Goal: Entertainment & Leisure: Consume media (video, audio)

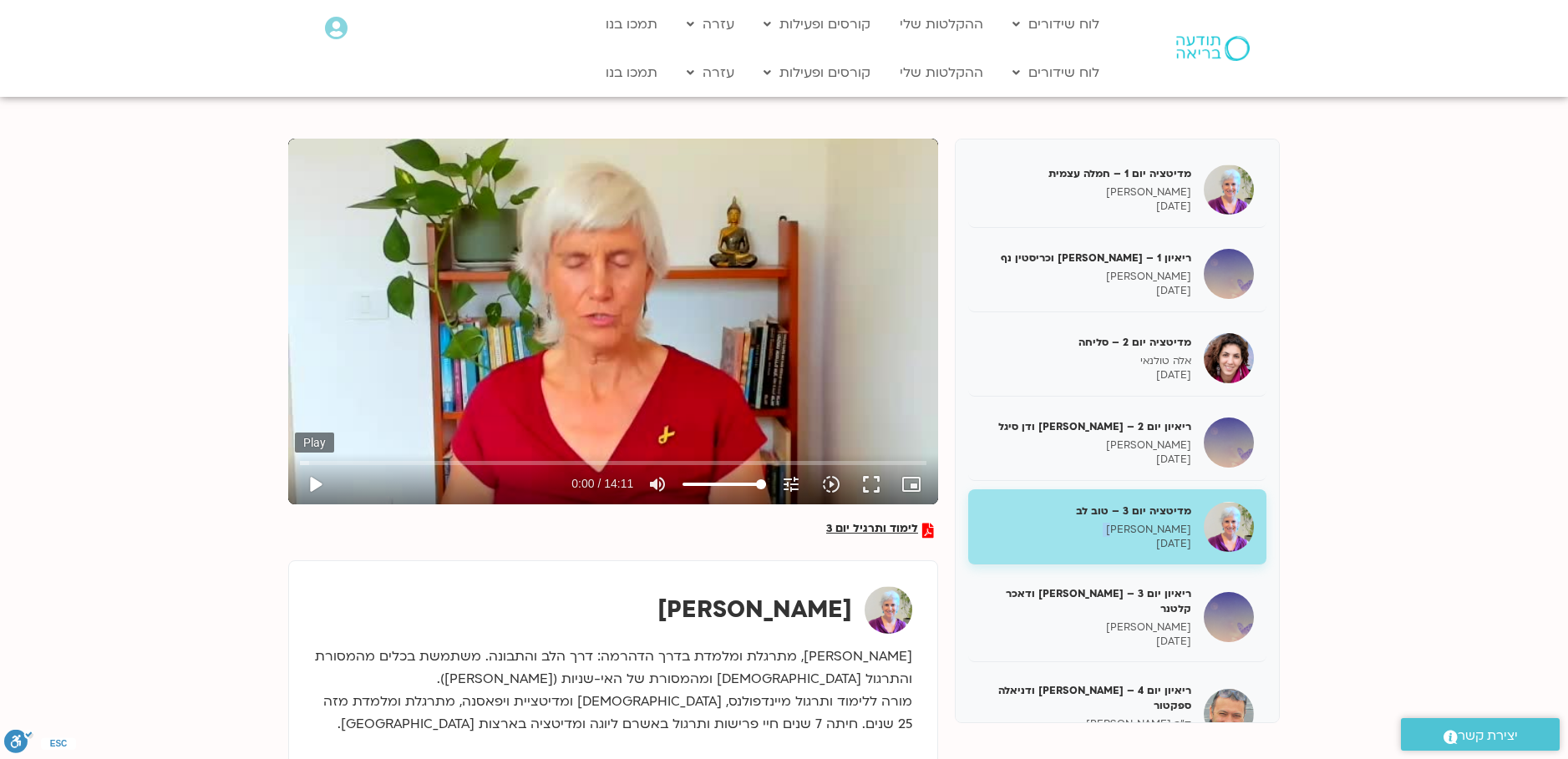
click at [312, 485] on button "play_arrow" at bounding box center [314, 484] width 40 height 40
click at [311, 484] on button "pause" at bounding box center [314, 484] width 40 height 40
click at [310, 493] on button "play_arrow" at bounding box center [314, 484] width 40 height 40
click at [398, 468] on input "Seek" at bounding box center [613, 462] width 626 height 10
click at [398, 469] on div at bounding box center [451, 484] width 232 height 40
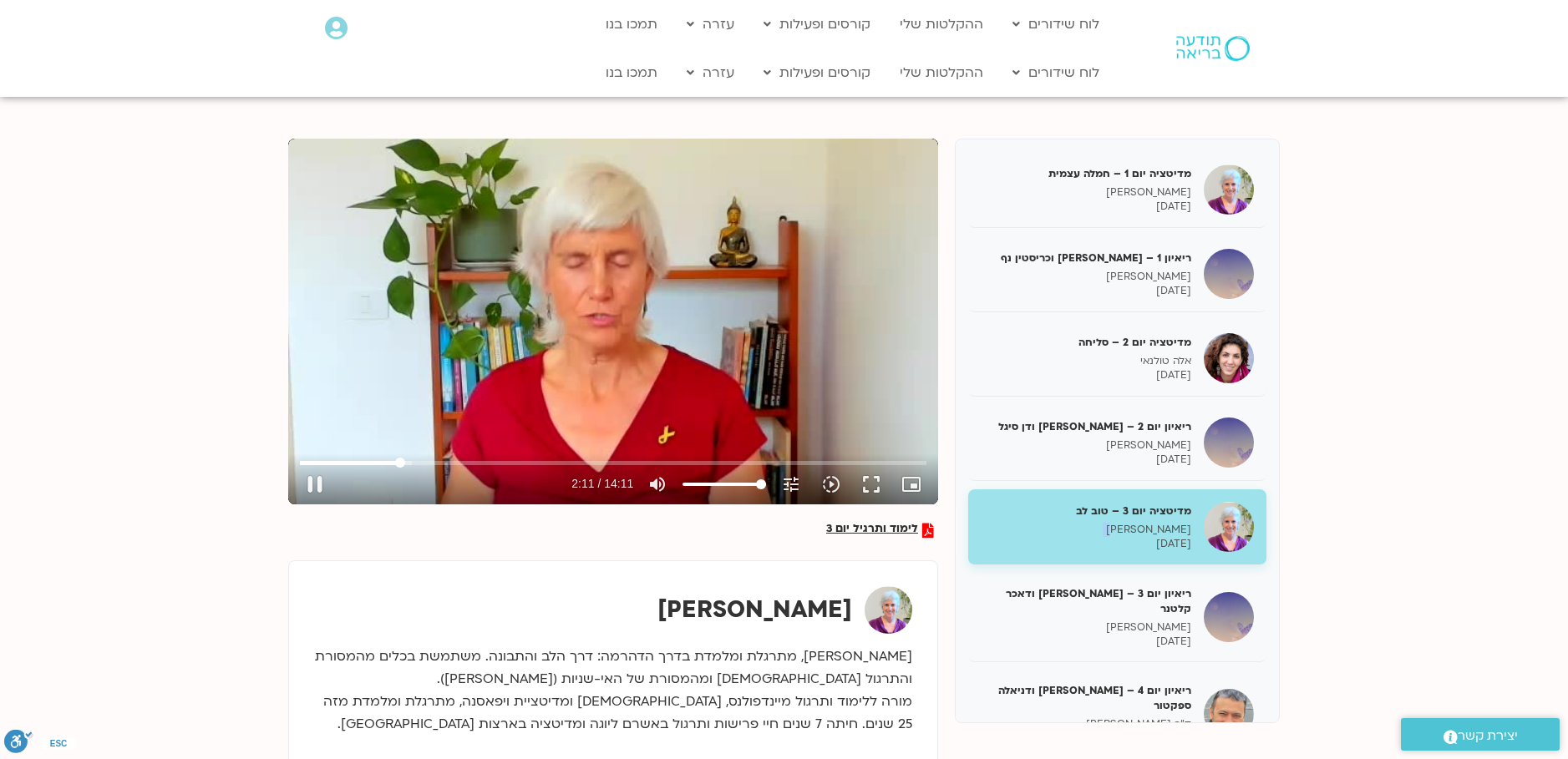
click at [402, 468] on div "Skip Ad 2:09 pause 2:11 / 14:11 volume_up Mute tune Resolution Auto 240p slow_m…" at bounding box center [612, 477] width 636 height 55
drag, startPoint x: 405, startPoint y: 463, endPoint x: 386, endPoint y: 463, distance: 19.0
click at [386, 463] on input "Seek" at bounding box center [613, 462] width 626 height 10
drag, startPoint x: 401, startPoint y: 465, endPoint x: 388, endPoint y: 469, distance: 13.6
click at [388, 468] on input "Seek" at bounding box center [613, 462] width 626 height 10
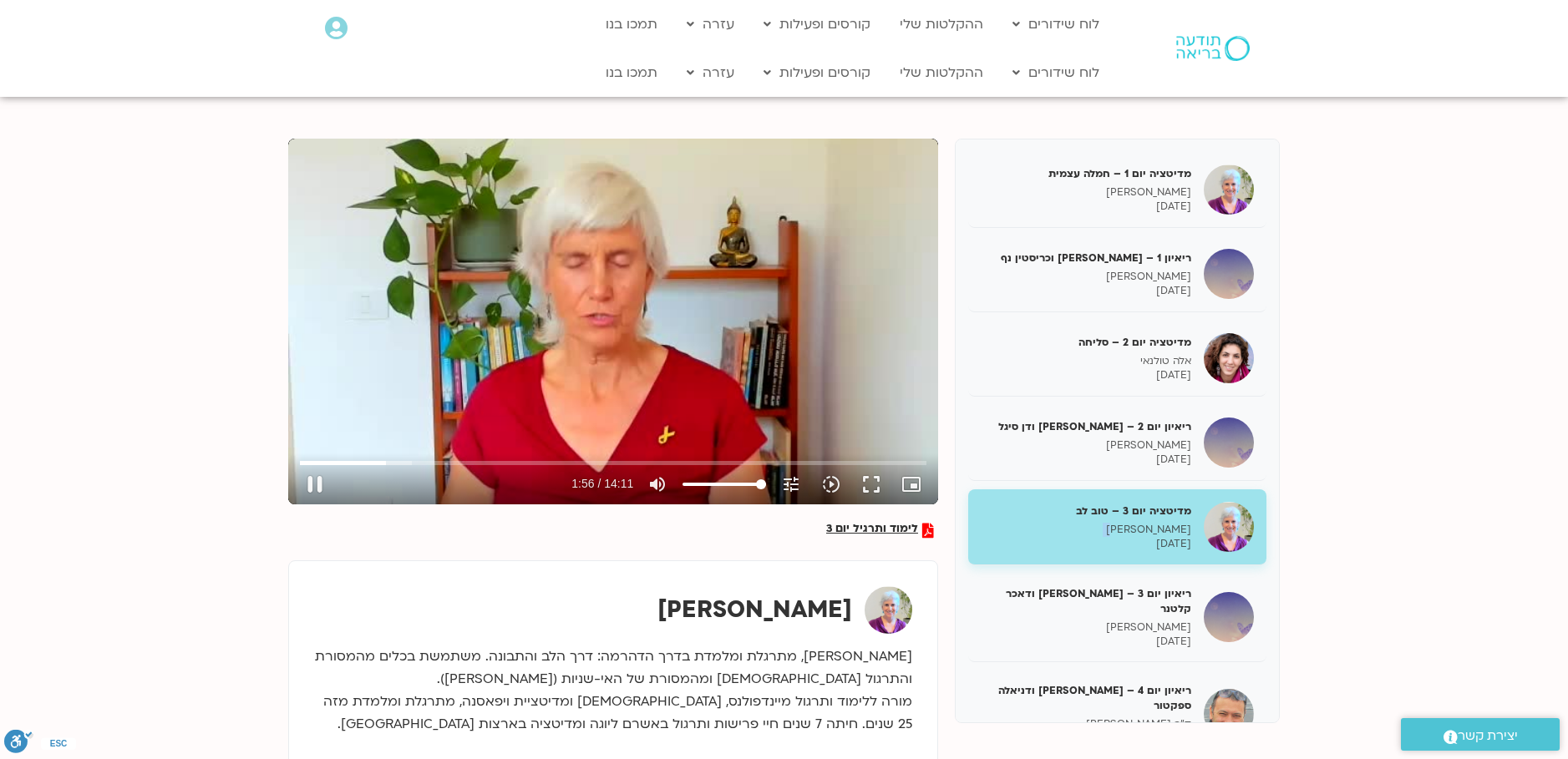
click at [392, 475] on div at bounding box center [451, 484] width 232 height 40
click at [384, 466] on input "Seek" at bounding box center [613, 462] width 626 height 10
click at [377, 466] on input "Seek" at bounding box center [613, 462] width 626 height 10
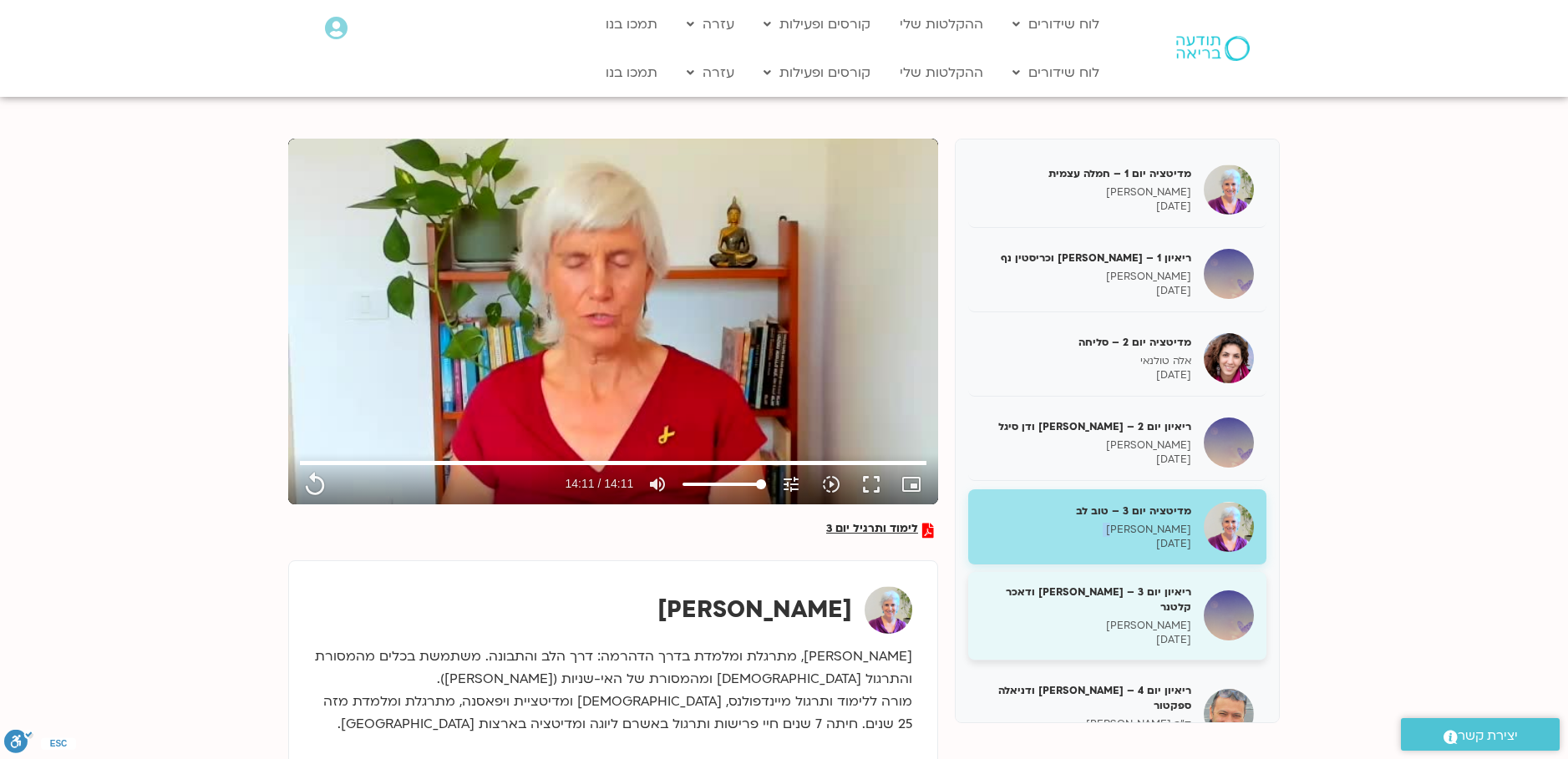
type input "851.4"
click at [1167, 619] on p "[PERSON_NAME]" at bounding box center [1085, 626] width 211 height 14
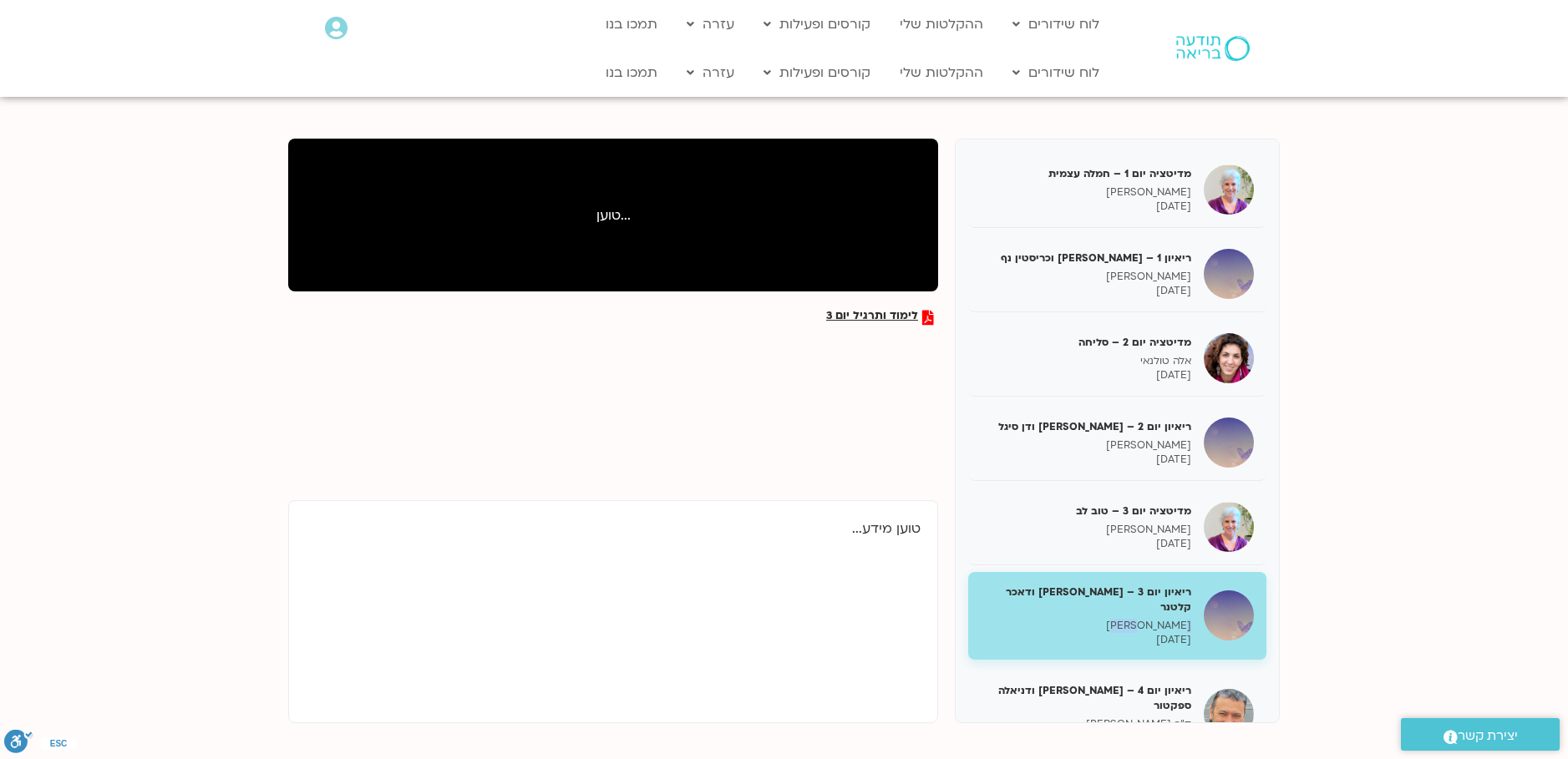
click at [1167, 619] on p "[PERSON_NAME]" at bounding box center [1085, 626] width 211 height 14
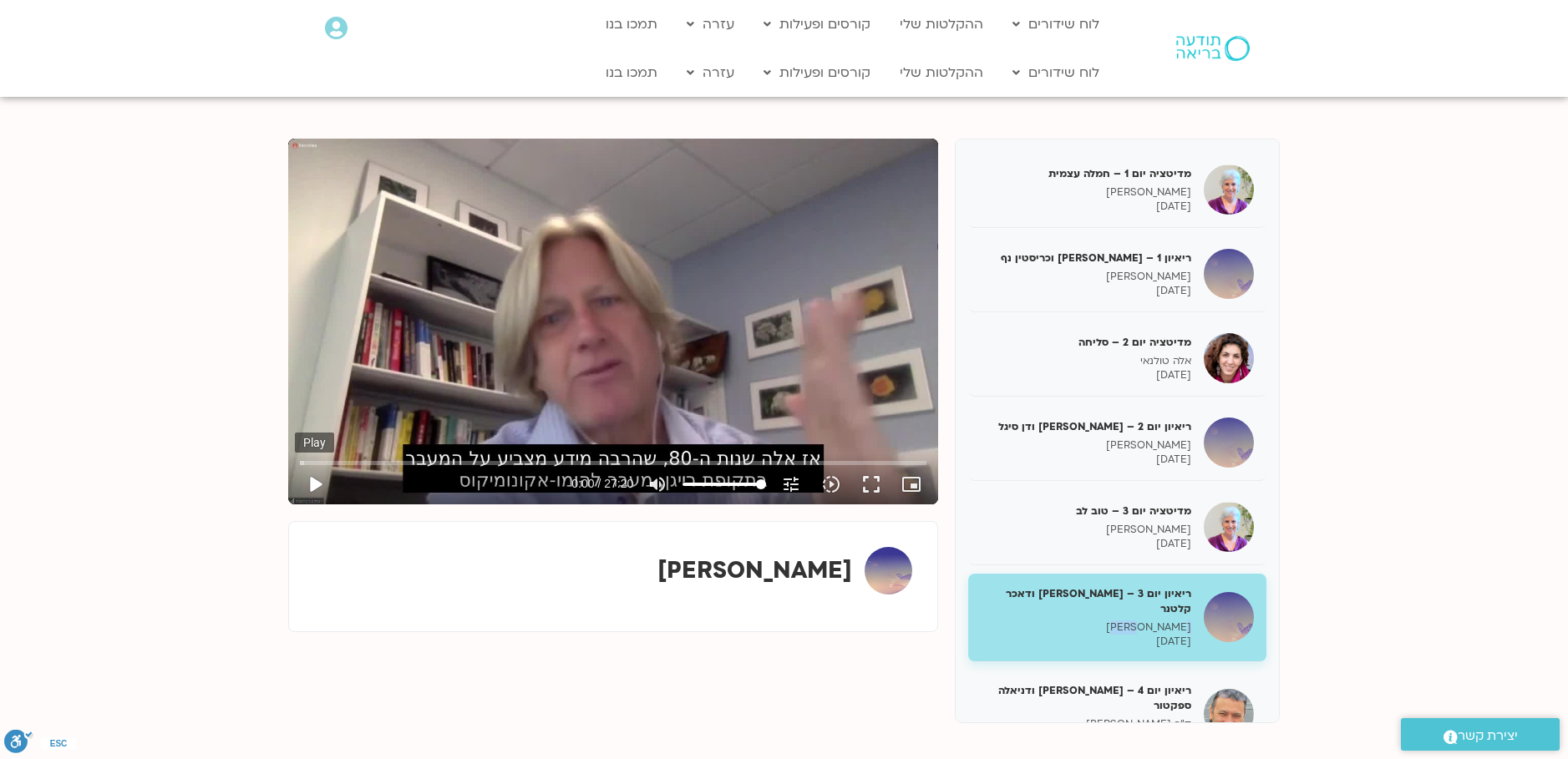
click at [312, 489] on button "play_arrow" at bounding box center [314, 484] width 40 height 40
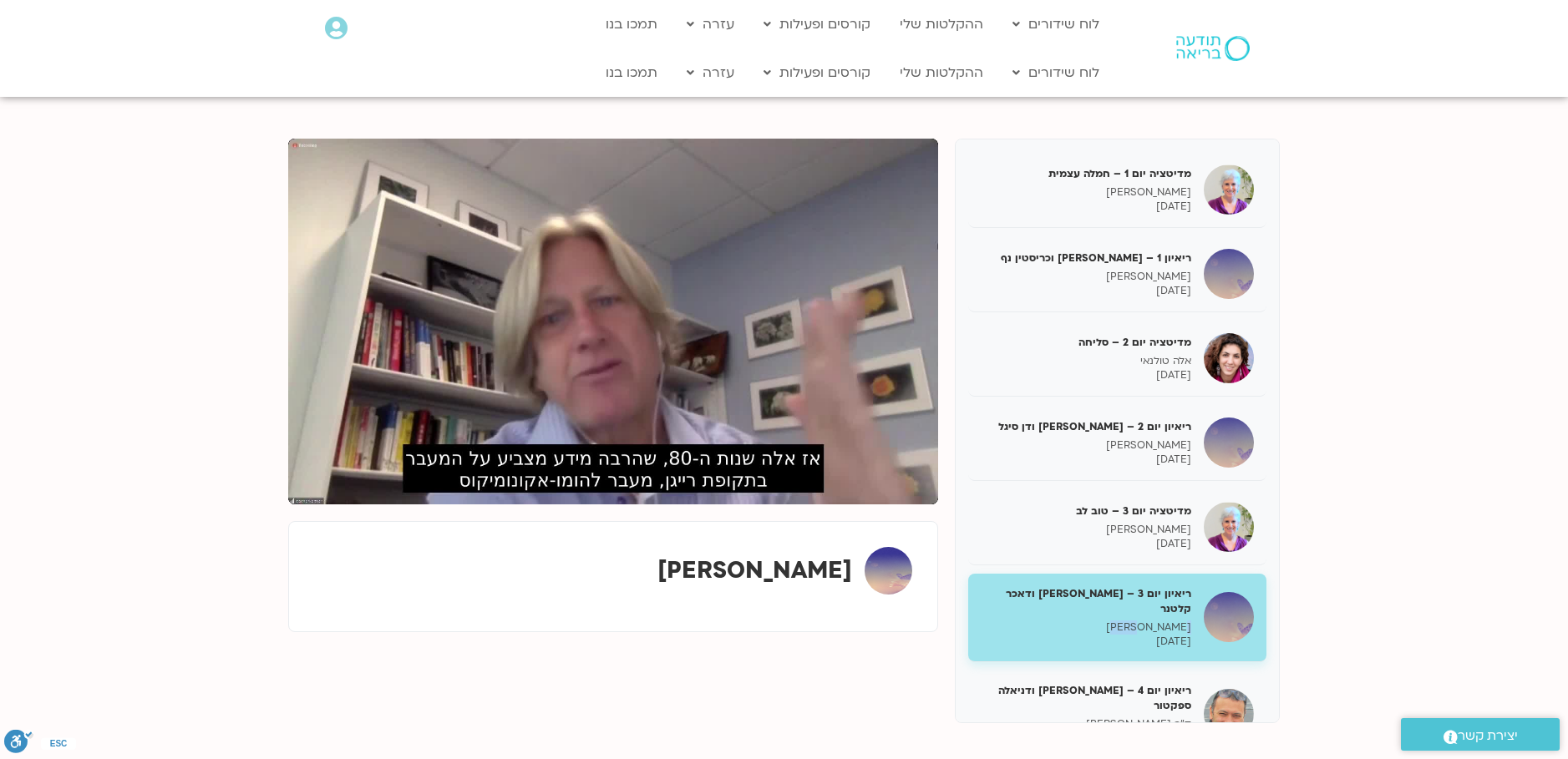
click at [312, 490] on button "pause" at bounding box center [314, 484] width 40 height 40
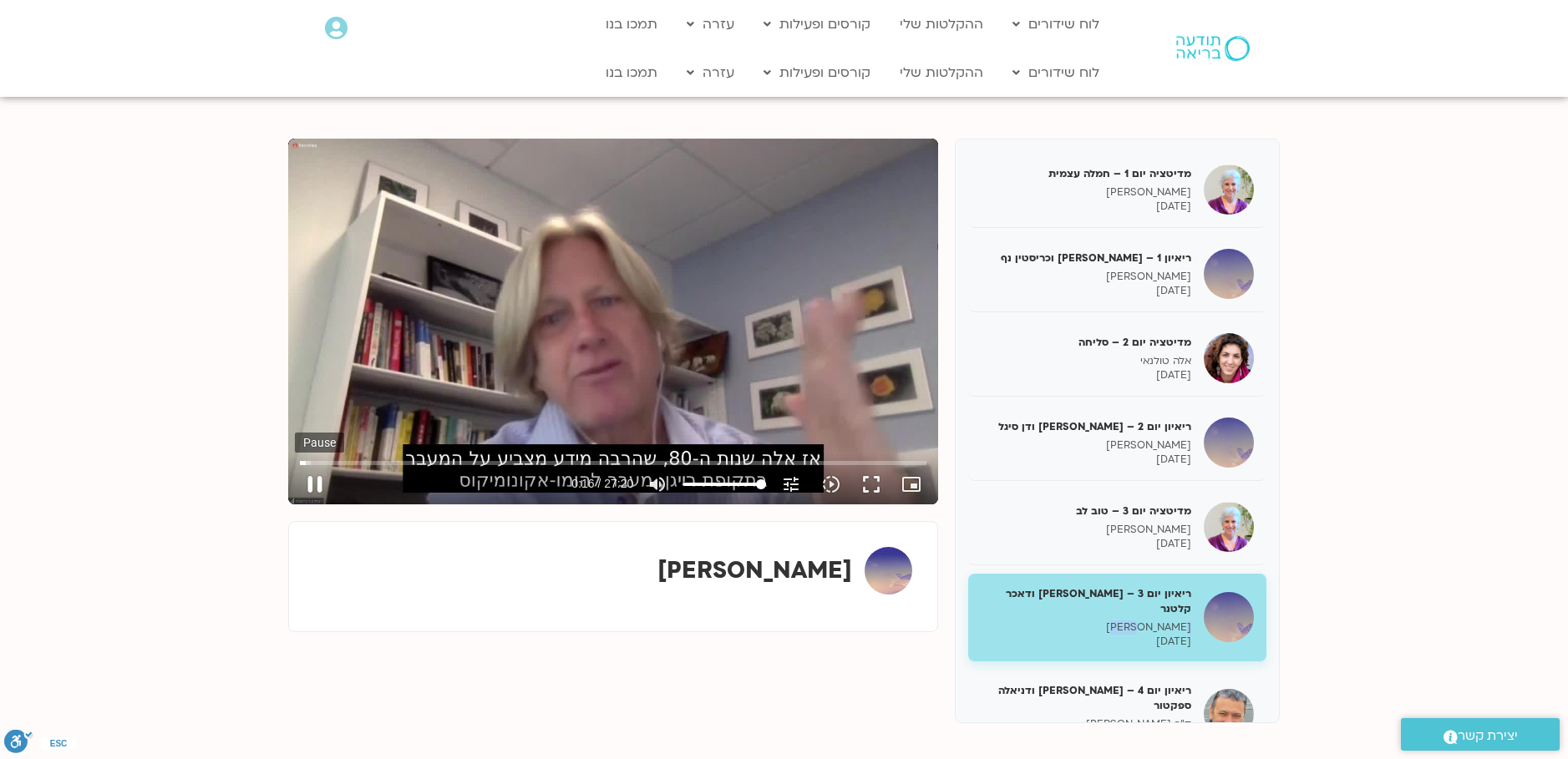
click at [316, 483] on button "pause" at bounding box center [314, 484] width 40 height 40
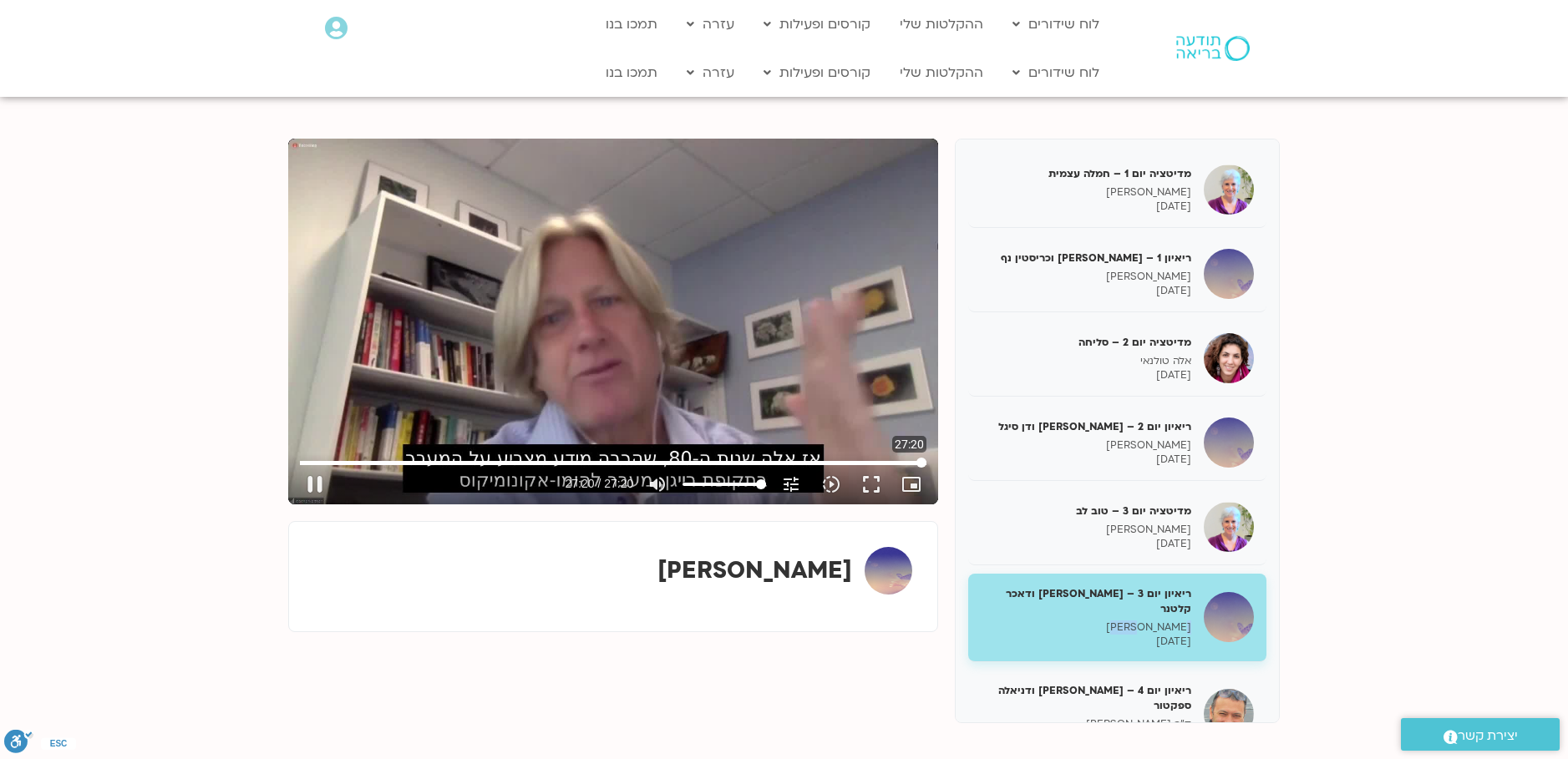
drag, startPoint x: 799, startPoint y: 461, endPoint x: 939, endPoint y: 471, distance: 140.4
click at [927, 468] on input "Seek" at bounding box center [613, 462] width 626 height 10
click at [873, 490] on button "fullscreen" at bounding box center [870, 484] width 40 height 40
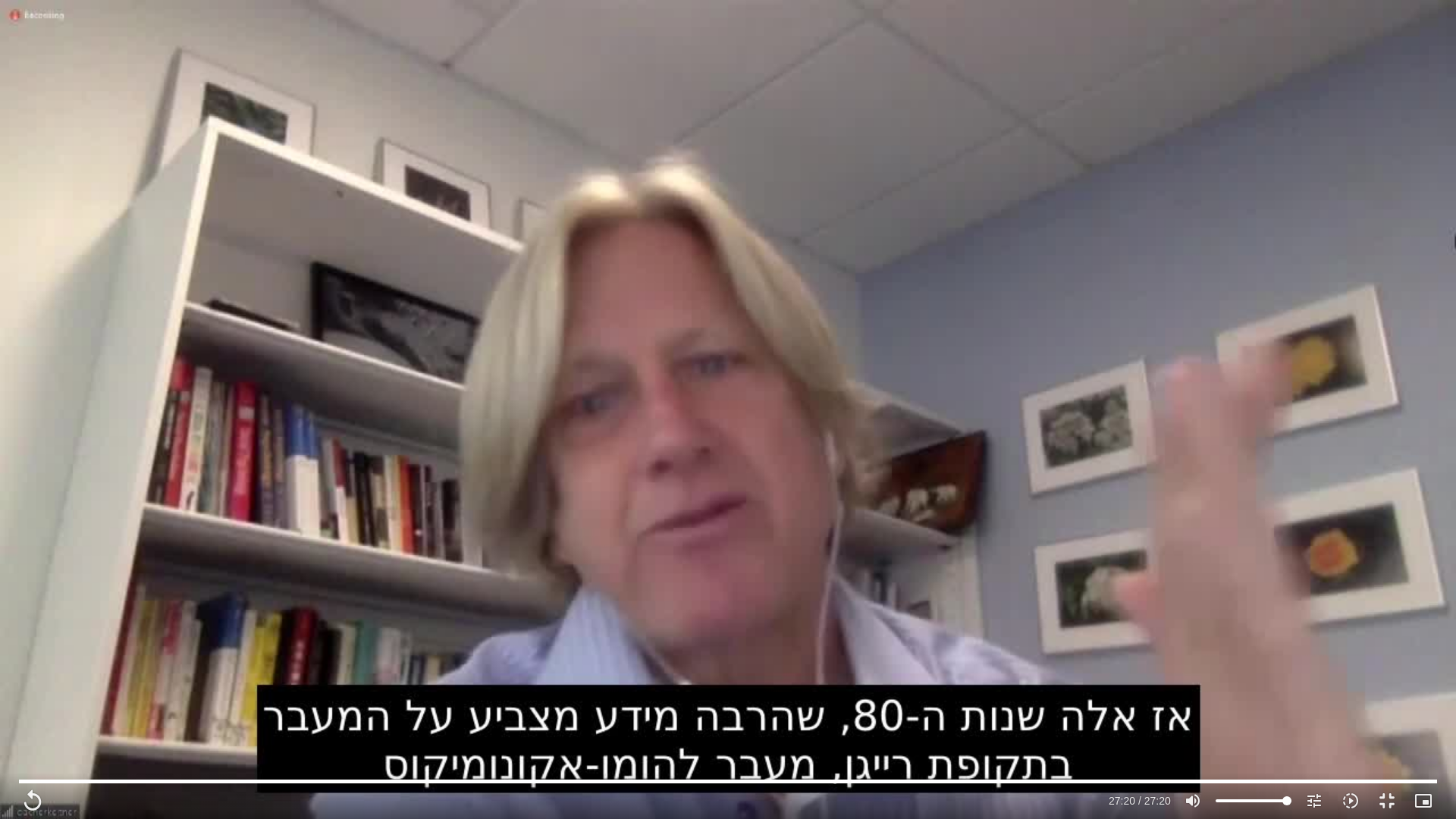
click at [744, 549] on div "Skip Ad 27:20 replay 27:20 / 27:20 volume_up Mute tune Resolution Auto 720p slo…" at bounding box center [728, 410] width 1456 height 819
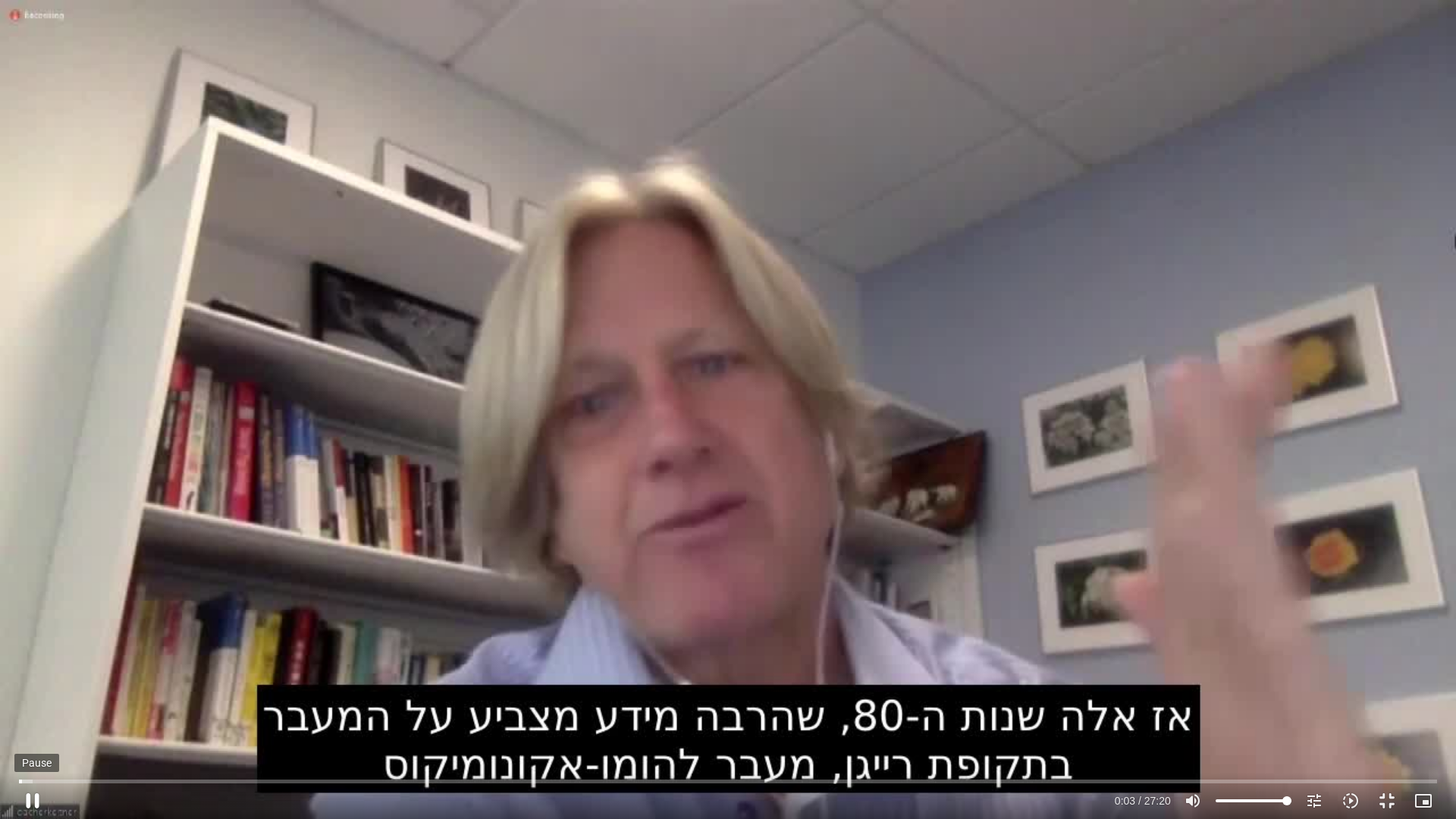
click at [37, 688] on button "pause" at bounding box center [32, 801] width 36 height 36
type input "3.4581"
